Goal: Navigation & Orientation: Find specific page/section

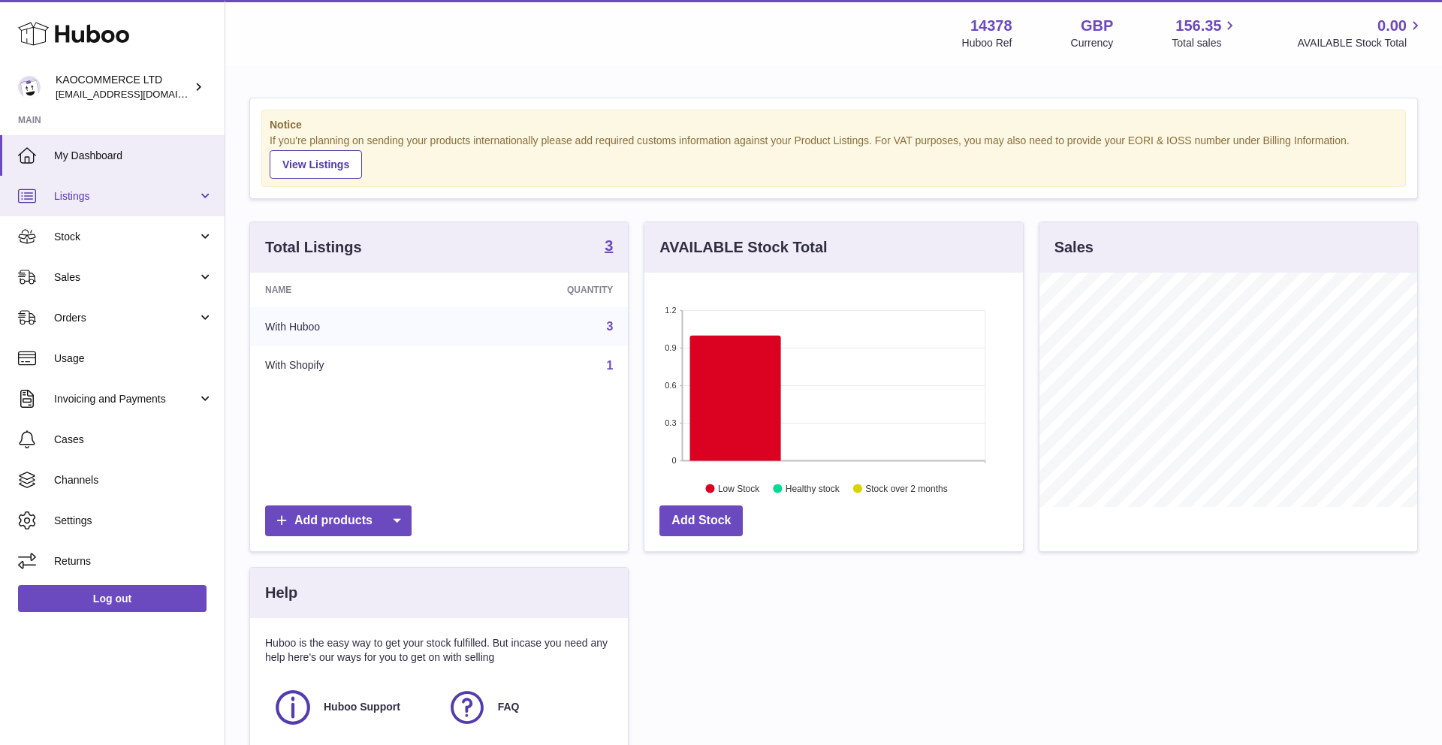
scroll to position [234, 379]
click at [138, 195] on span "Listings" at bounding box center [125, 196] width 143 height 14
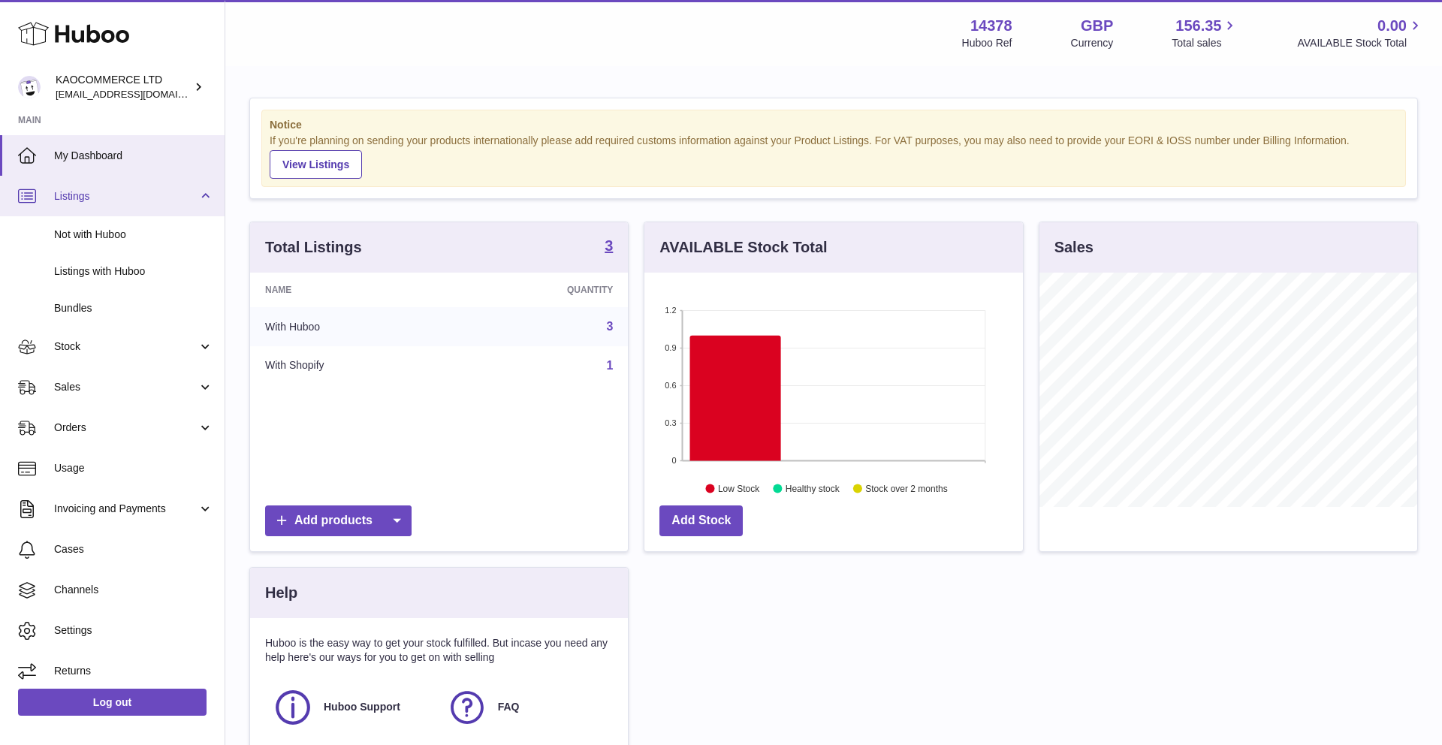
click at [135, 210] on link "Listings" at bounding box center [112, 196] width 225 height 41
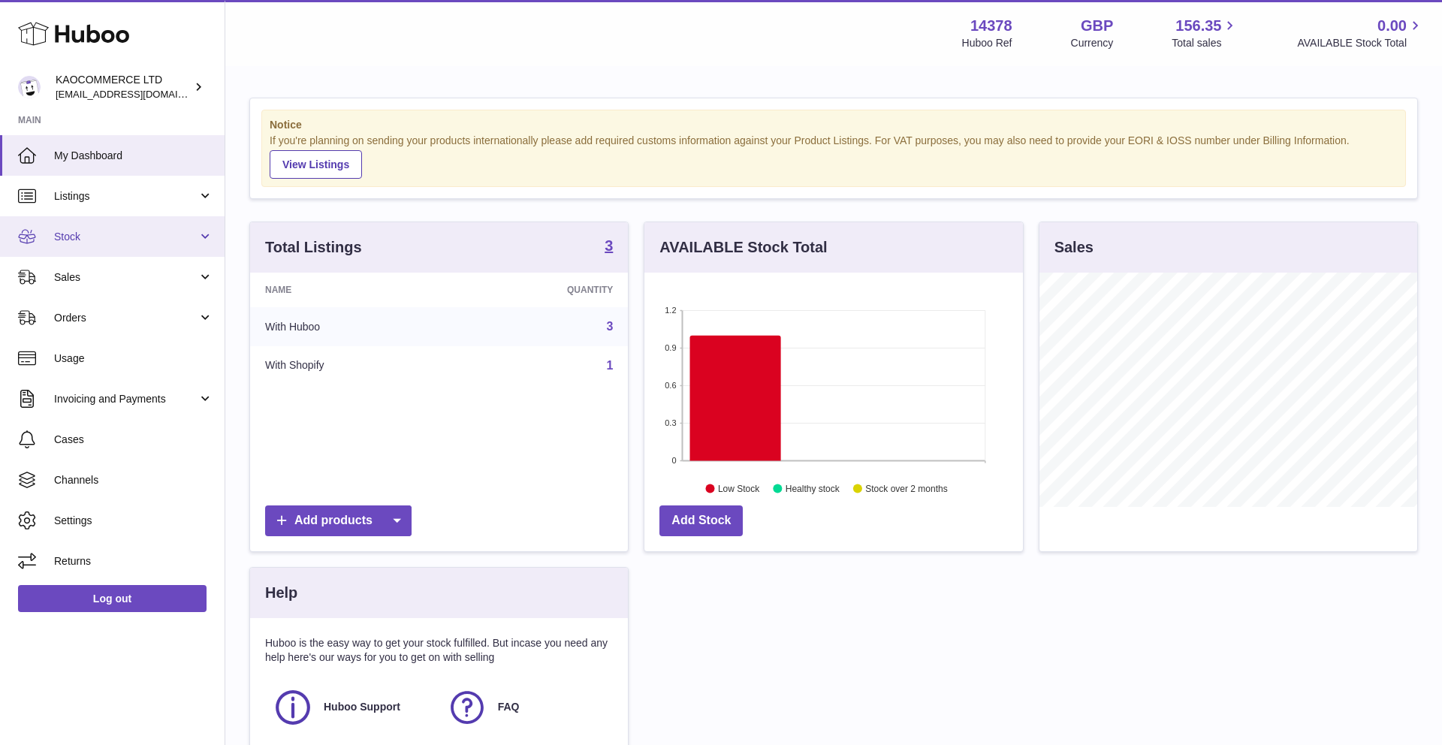
click at [137, 243] on span "Stock" at bounding box center [125, 237] width 143 height 14
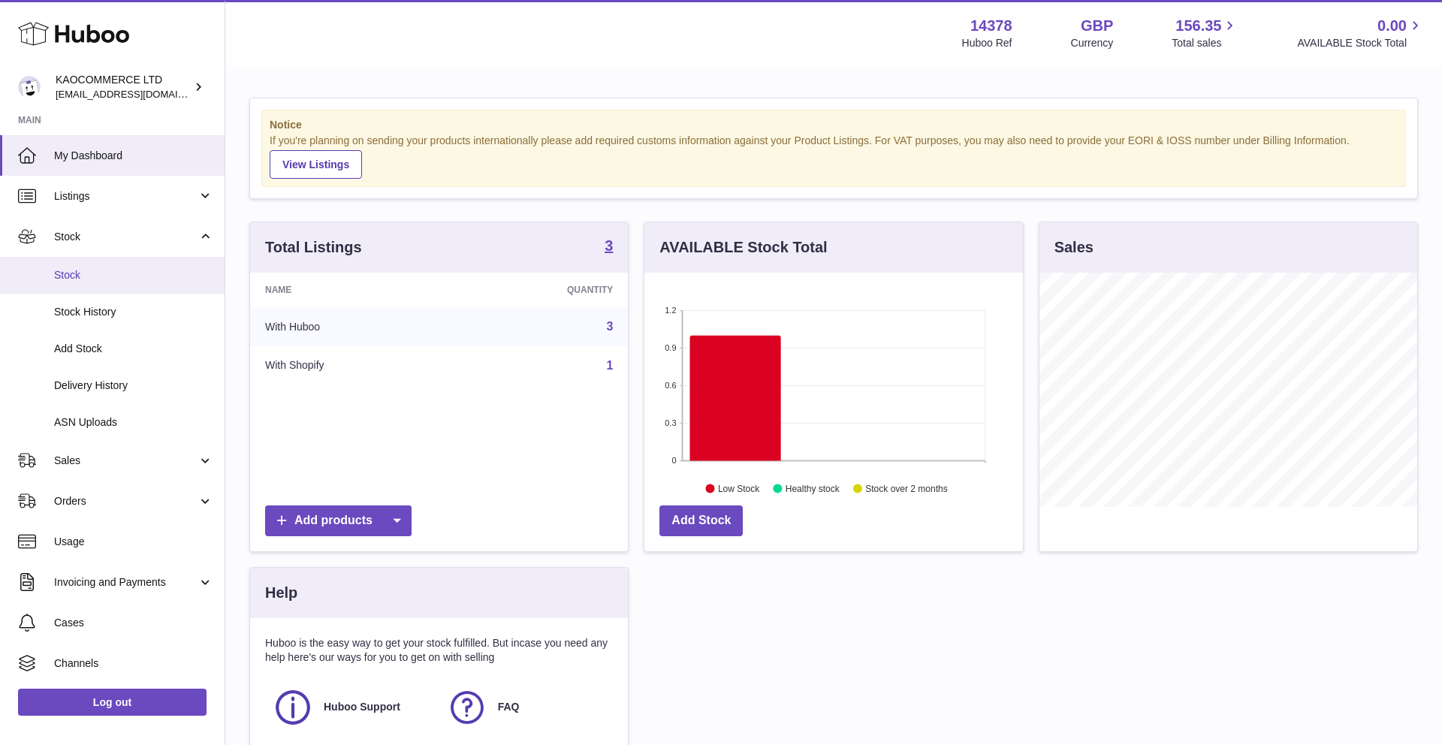
click at [127, 281] on span "Stock" at bounding box center [133, 275] width 159 height 14
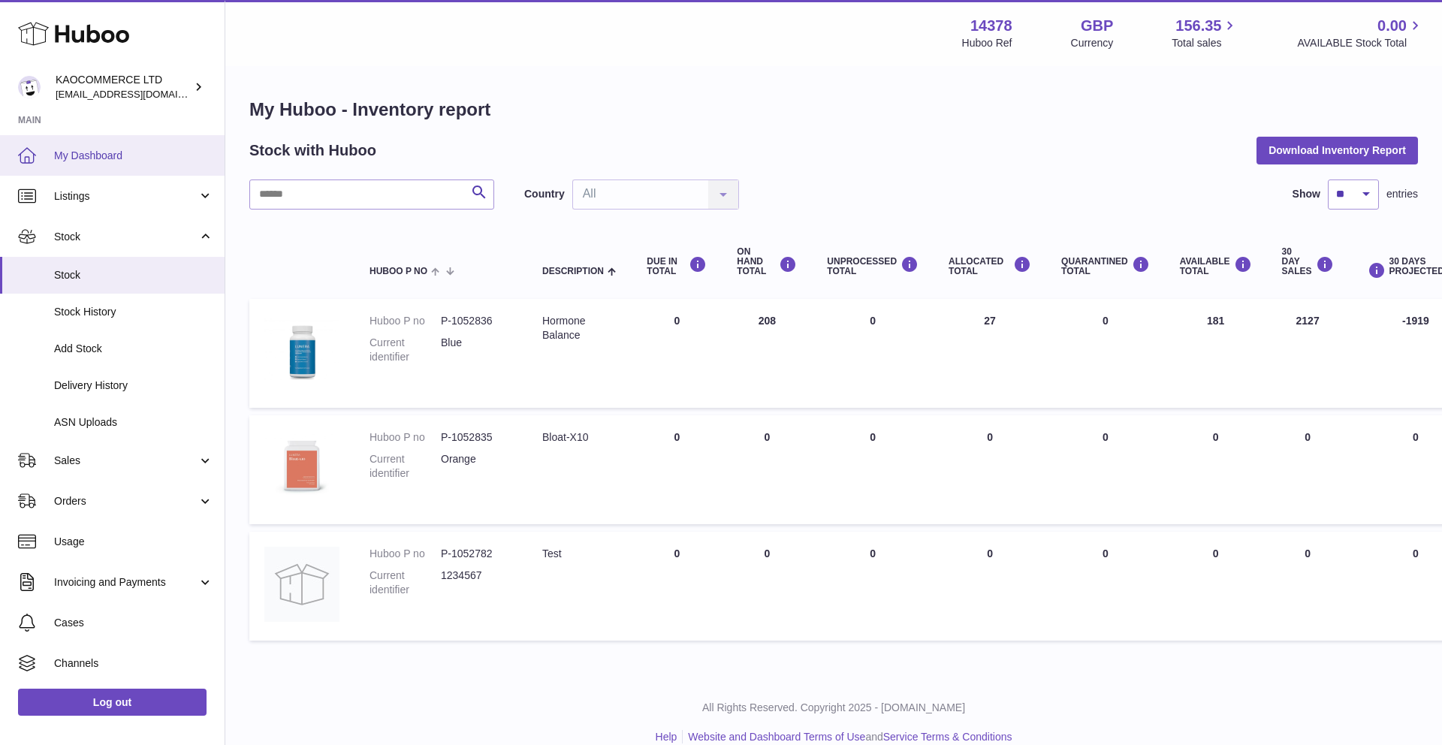
click at [112, 172] on link "My Dashboard" at bounding box center [112, 155] width 225 height 41
